Goal: Transaction & Acquisition: Download file/media

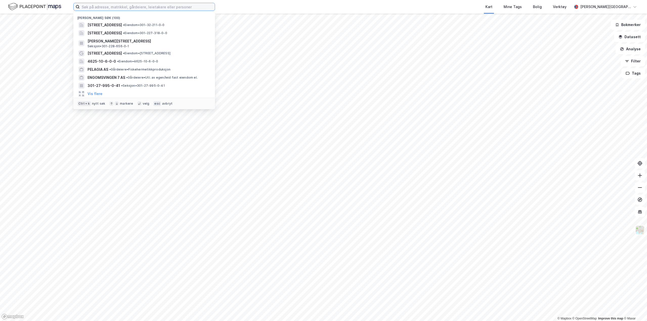
click at [101, 7] on input at bounding box center [147, 7] width 135 height 8
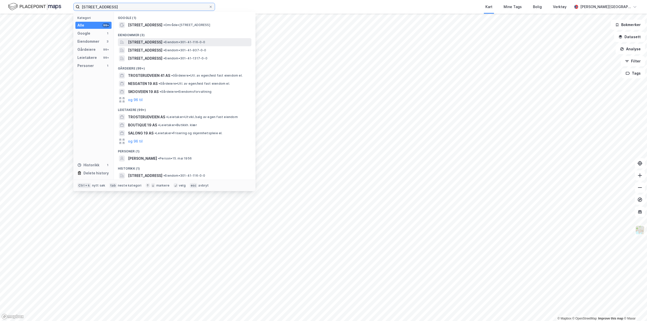
type input "[STREET_ADDRESS]"
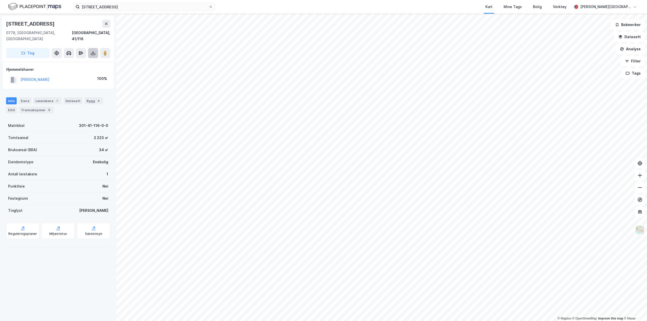
click at [96, 50] on button at bounding box center [93, 53] width 10 height 10
click at [80, 61] on div "Last ned grunnbok" at bounding box center [67, 63] width 29 height 4
